Goal: Information Seeking & Learning: Compare options

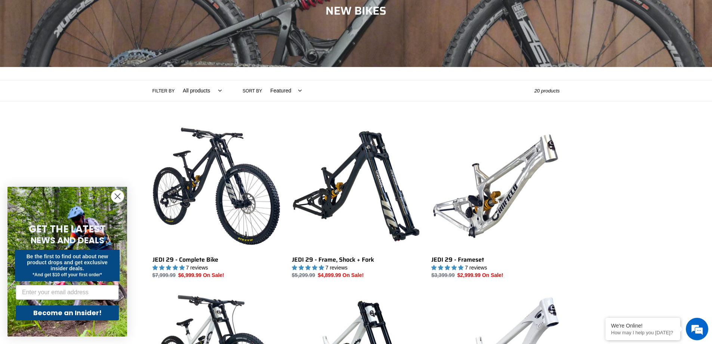
scroll to position [112, 0]
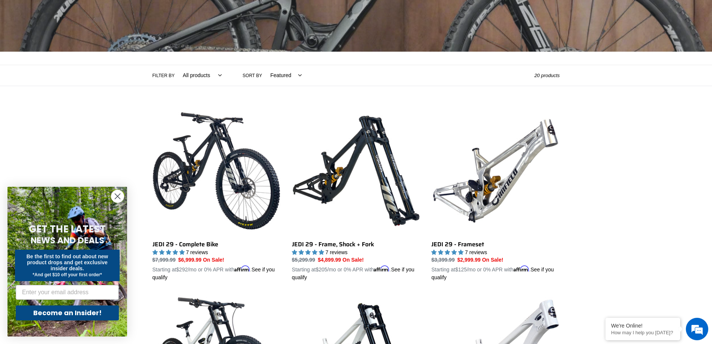
click at [119, 192] on circle "Close dialog" at bounding box center [117, 196] width 12 height 12
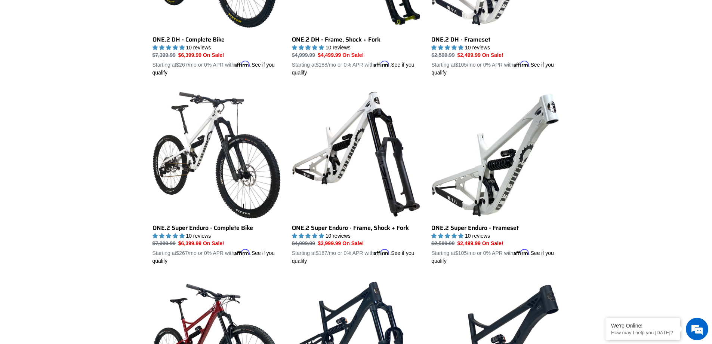
scroll to position [449, 0]
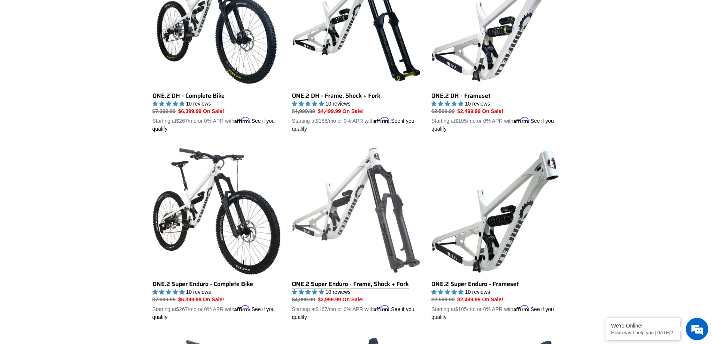
click at [359, 191] on link "ONE.2 Super Enduro - Frame, Shock + Fork" at bounding box center [356, 233] width 128 height 175
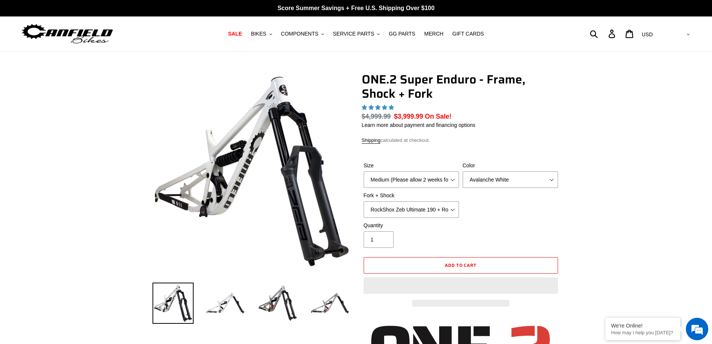
select select "highest-rating"
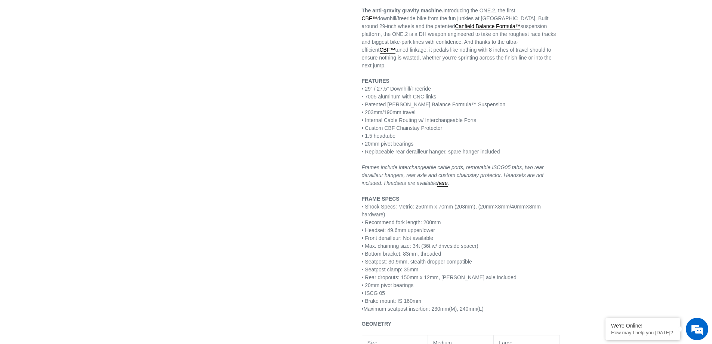
scroll to position [486, 0]
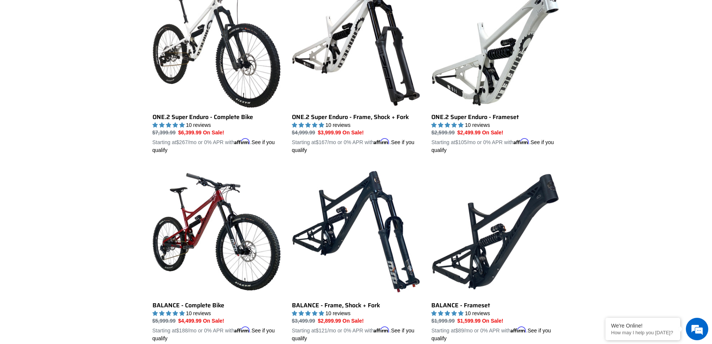
scroll to position [653, 0]
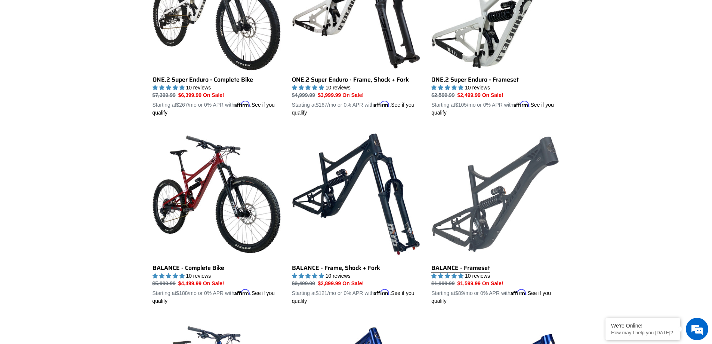
click at [486, 201] on link "BALANCE - Frameset" at bounding box center [496, 217] width 128 height 175
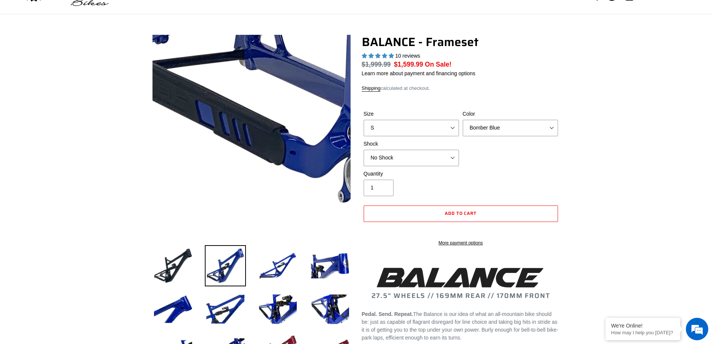
select select "highest-rating"
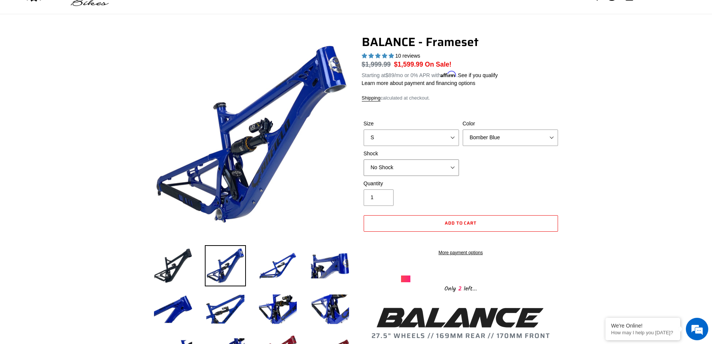
click at [449, 168] on select "No Shock Cane Creek Kitsuma Air Öhlins TTX2 Air EXT Storia V3-S" at bounding box center [411, 167] width 95 height 16
select select "Cane Creek Kitsuma Air"
click at [364, 159] on select "No Shock Cane Creek Kitsuma Air Öhlins TTX2 Air EXT Storia V3-S" at bounding box center [411, 167] width 95 height 16
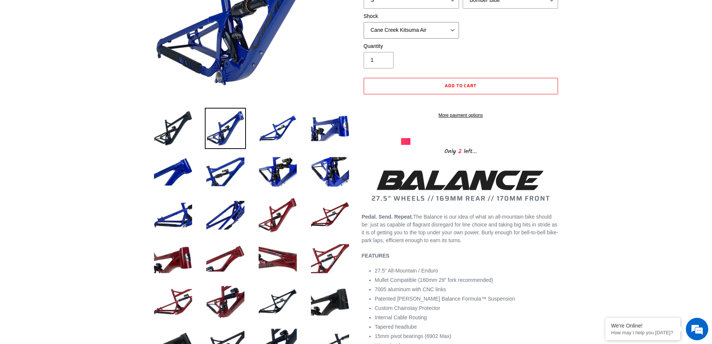
scroll to position [187, 0]
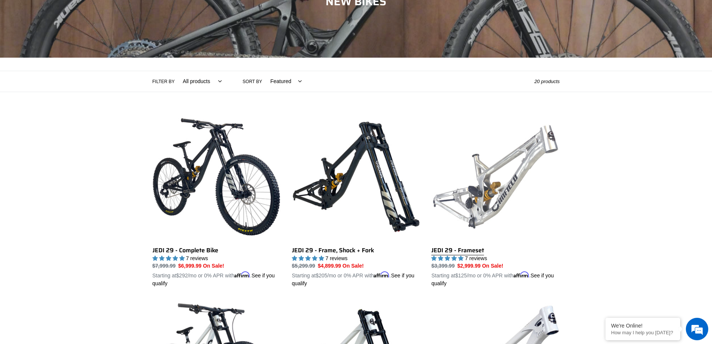
click at [491, 193] on link "JEDI 29 - Frameset" at bounding box center [496, 200] width 128 height 175
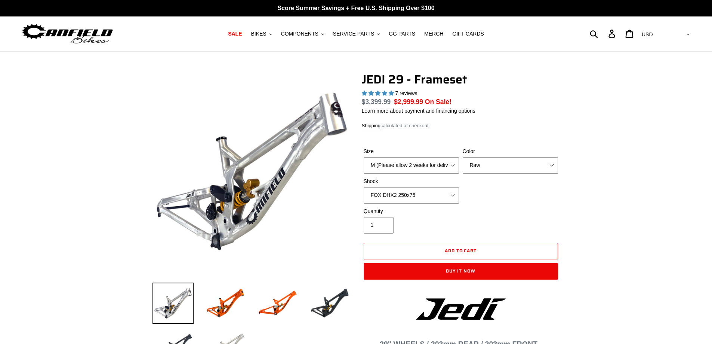
scroll to position [112, 0]
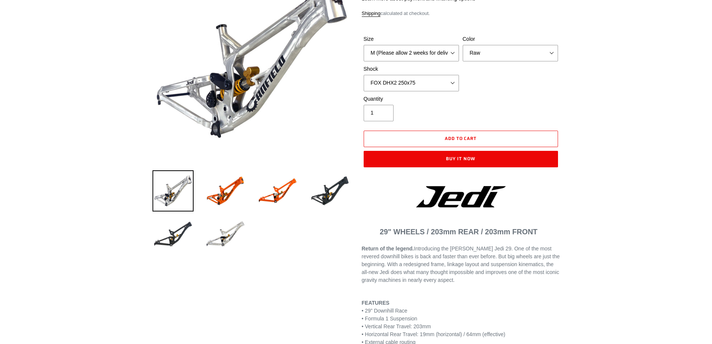
select select "highest-rating"
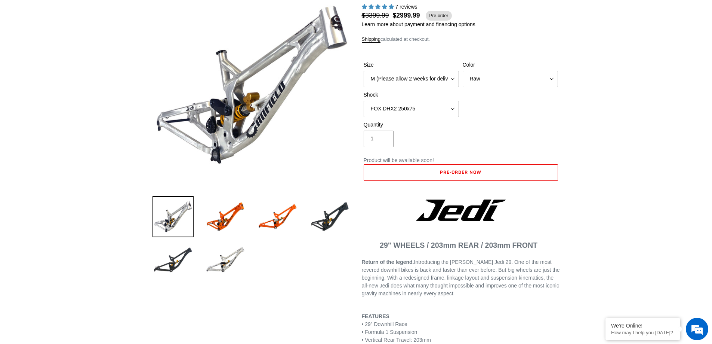
scroll to position [37, 0]
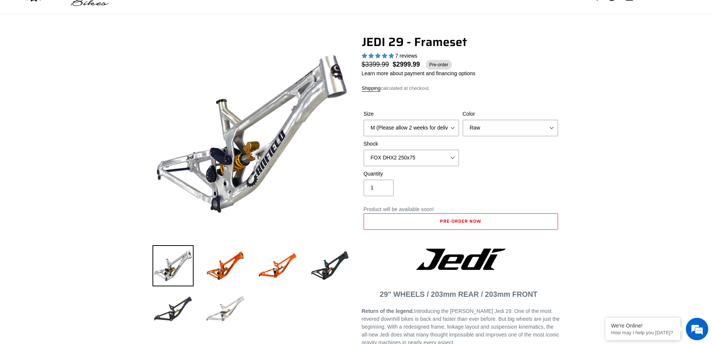
click at [223, 309] on img at bounding box center [225, 308] width 41 height 41
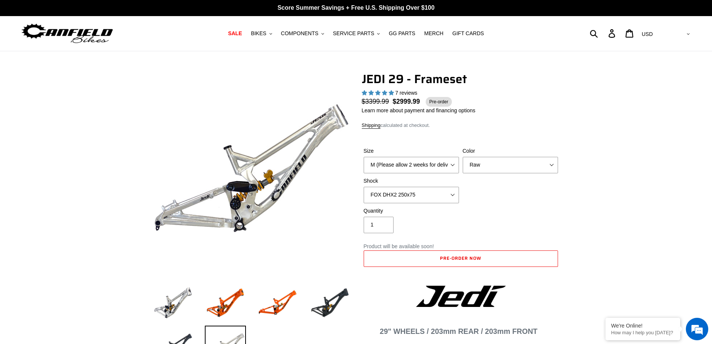
scroll to position [0, 0]
